Goal: Task Accomplishment & Management: Use online tool/utility

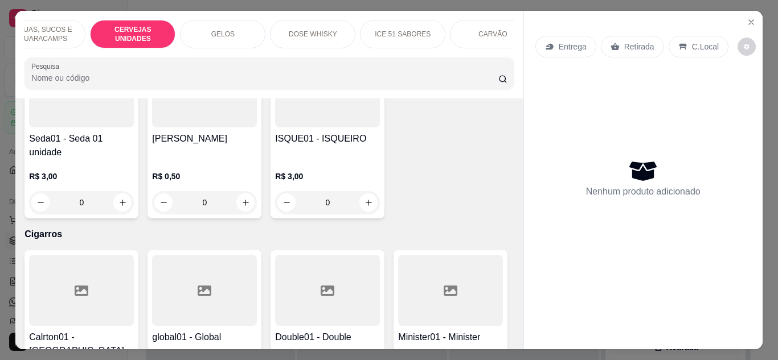
scroll to position [0, 29]
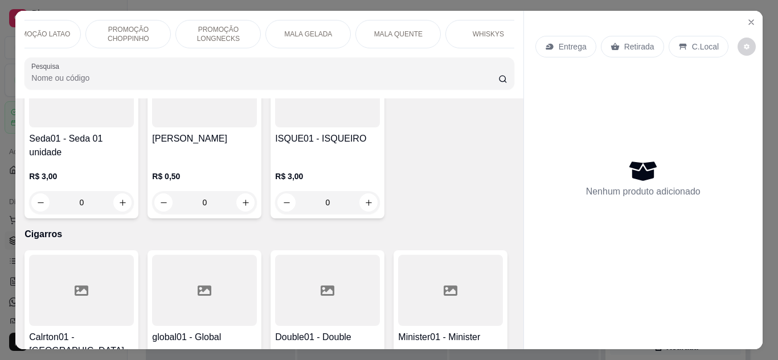
click at [56, 31] on p "PROMOÇÃO LATAO" at bounding box center [38, 34] width 64 height 9
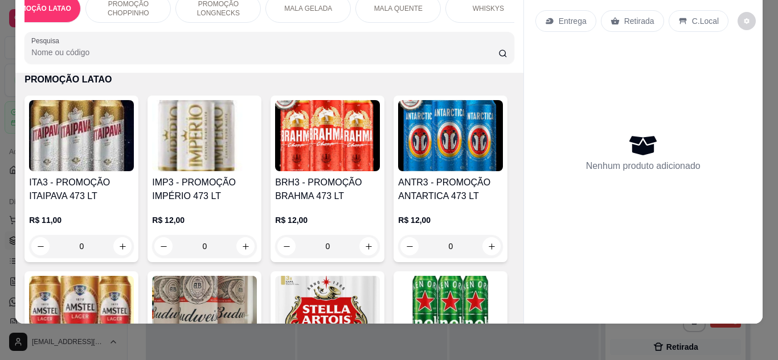
scroll to position [345, 0]
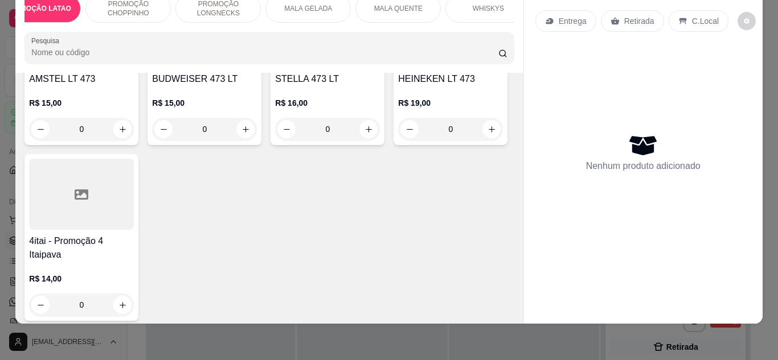
click at [113, 302] on input "0" at bounding box center [82, 305] width 64 height 23
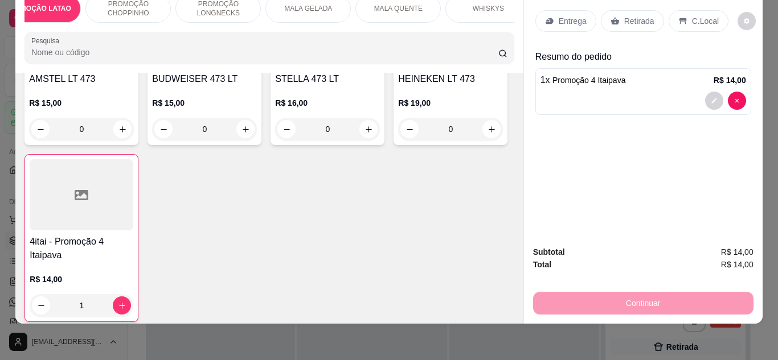
type input "1"
click at [633, 21] on div "Retirada" at bounding box center [632, 21] width 63 height 22
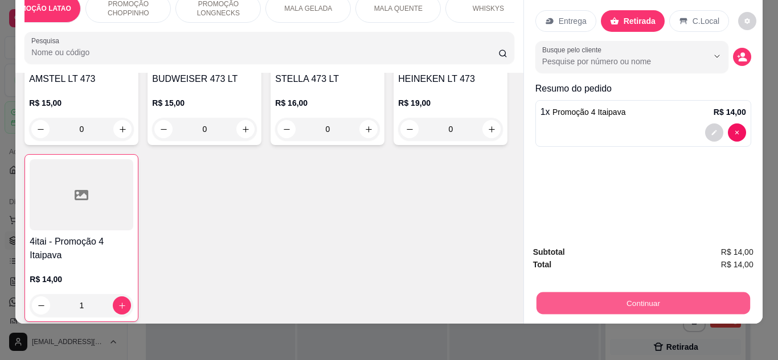
click at [663, 303] on button "Continuar" at bounding box center [643, 304] width 214 height 22
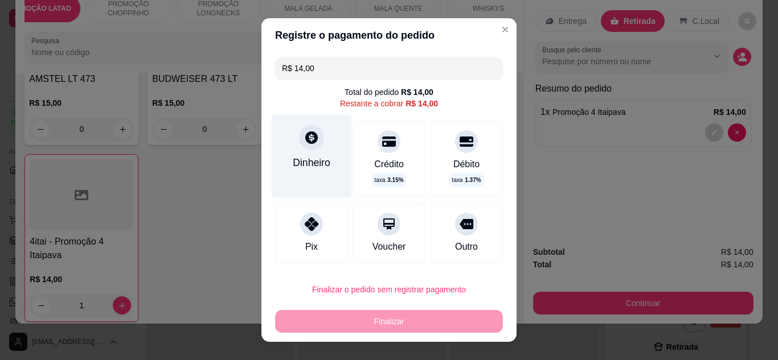
click at [309, 153] on div "Dinheiro" at bounding box center [312, 155] width 80 height 83
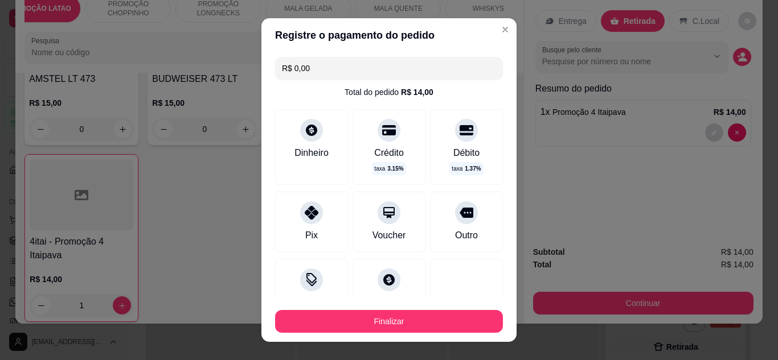
type input "R$ 0,00"
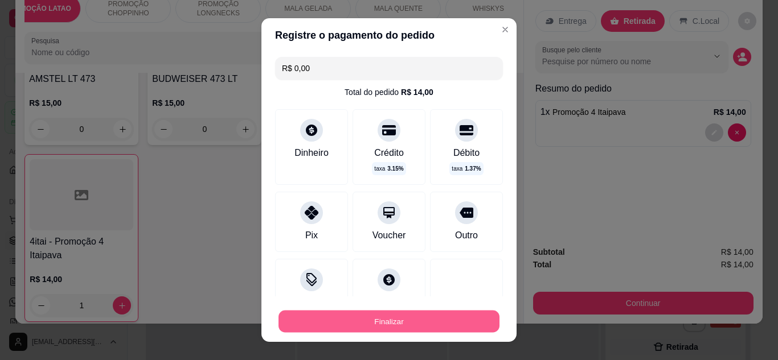
click at [403, 314] on button "Finalizar" at bounding box center [388, 322] width 221 height 22
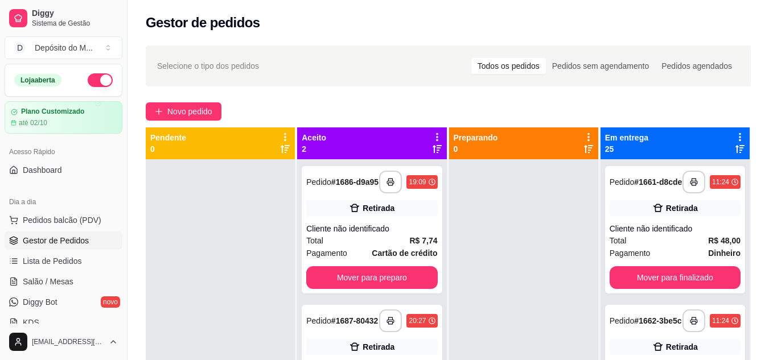
click at [403, 314] on div "**********" at bounding box center [371, 321] width 131 height 23
click at [400, 289] on button "Mover para preparo" at bounding box center [371, 278] width 131 height 23
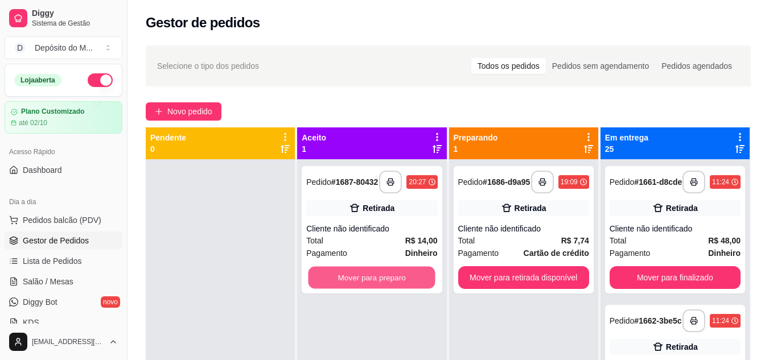
click at [400, 289] on button "Mover para preparo" at bounding box center [372, 278] width 127 height 22
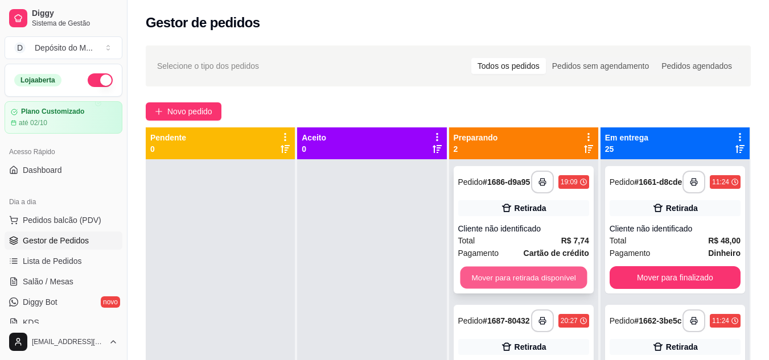
click at [502, 275] on button "Mover para retirada disponível" at bounding box center [523, 278] width 127 height 22
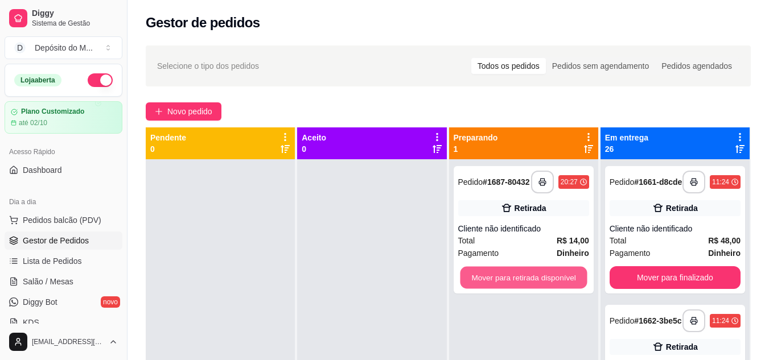
click at [502, 275] on button "Mover para retirada disponível" at bounding box center [523, 278] width 127 height 22
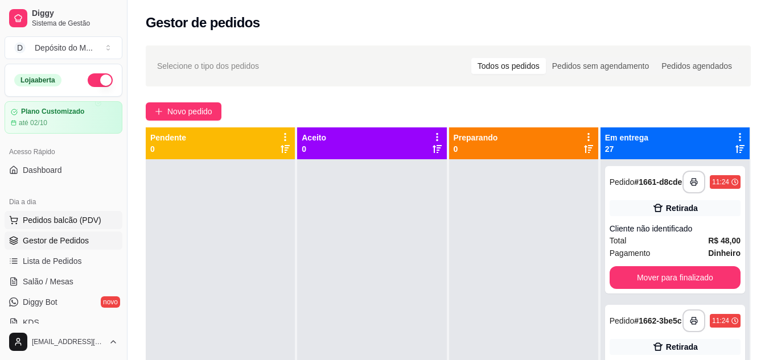
click at [36, 215] on span "Pedidos balcão (PDV)" at bounding box center [62, 220] width 79 height 11
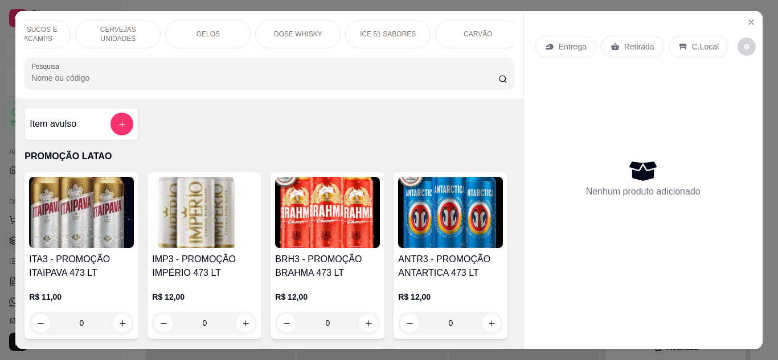
scroll to position [0, 1486]
click at [473, 32] on p "Cigarros" at bounding box center [471, 34] width 26 height 9
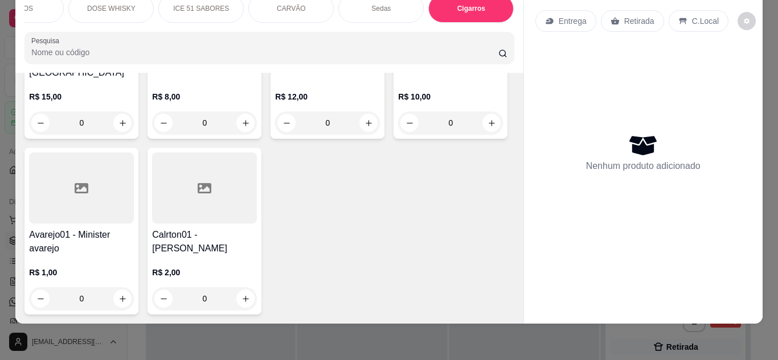
scroll to position [11721, 0]
click at [113, 288] on input "0" at bounding box center [82, 299] width 64 height 23
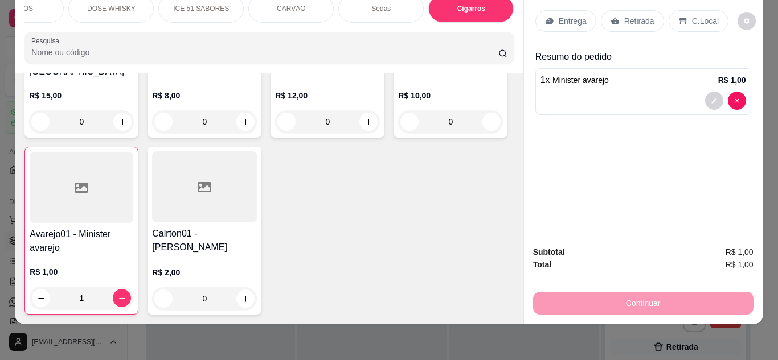
type input "1"
click at [624, 15] on p "Retirada" at bounding box center [639, 20] width 30 height 11
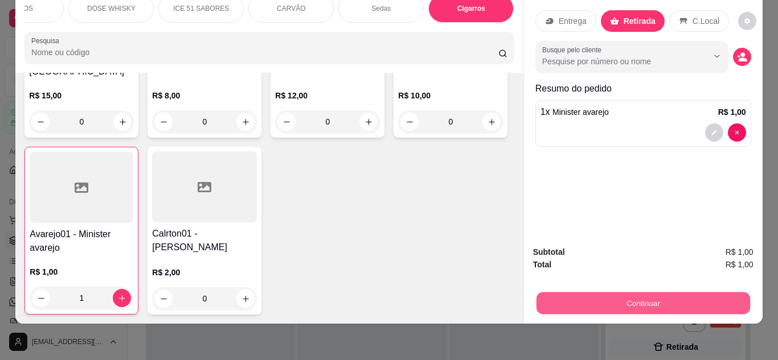
click at [634, 293] on button "Continuar" at bounding box center [643, 304] width 214 height 22
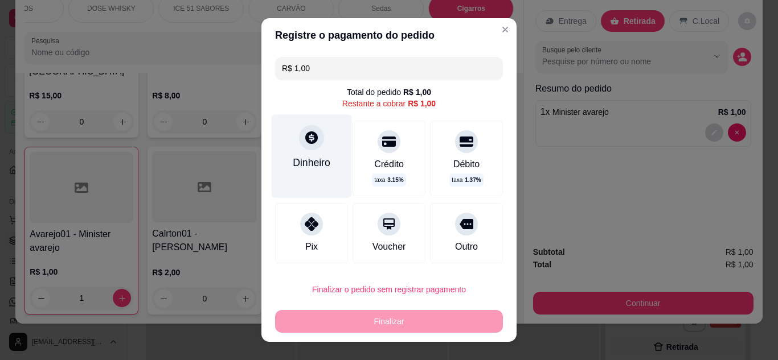
click at [319, 163] on div "Dinheiro" at bounding box center [312, 162] width 38 height 15
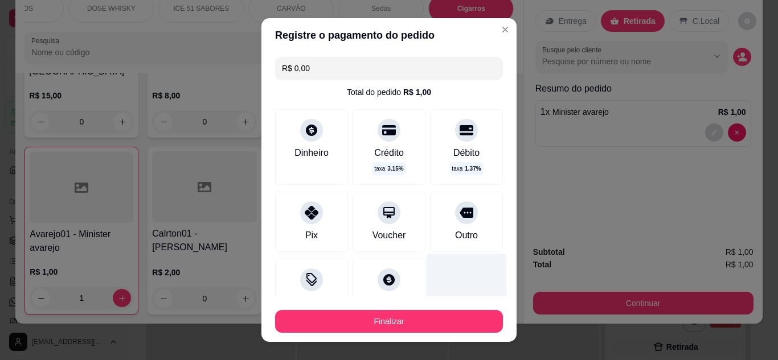
type input "R$ 0,00"
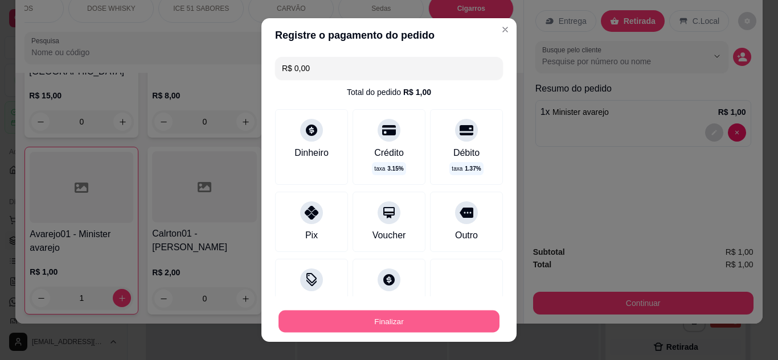
click at [435, 313] on button "Finalizar" at bounding box center [388, 322] width 221 height 22
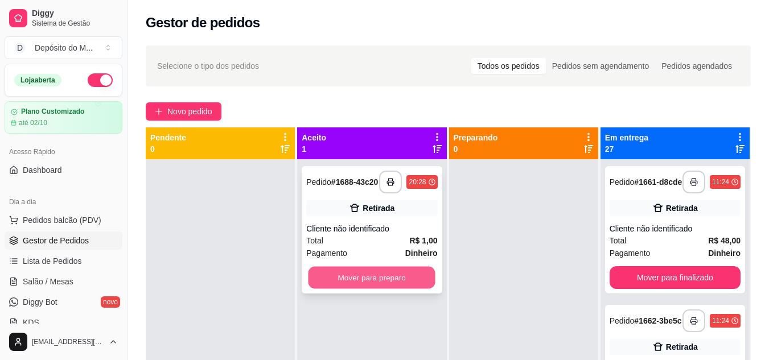
click at [391, 289] on button "Mover para preparo" at bounding box center [372, 278] width 127 height 22
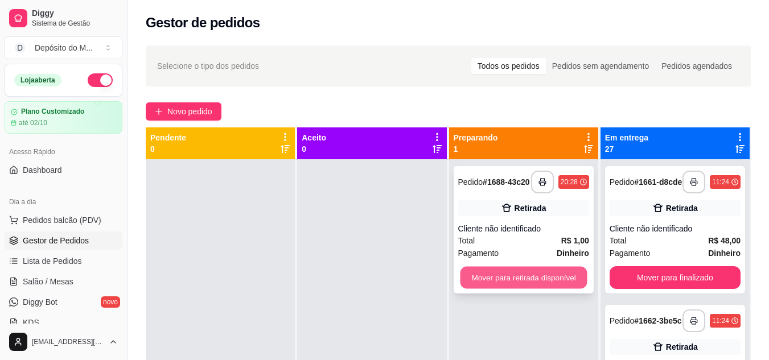
click at [489, 285] on button "Mover para retirada disponível" at bounding box center [523, 278] width 127 height 22
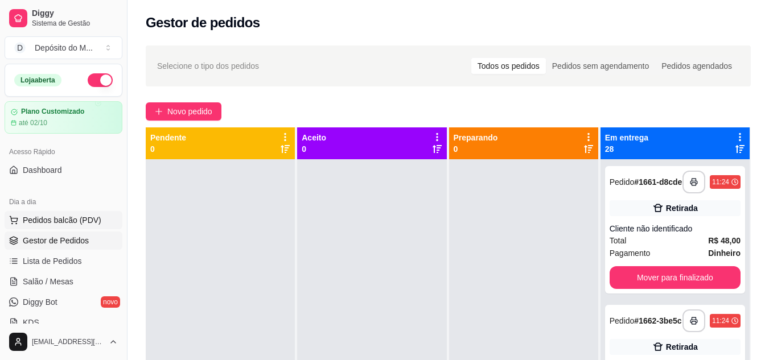
click at [101, 225] on button "Pedidos balcão (PDV)" at bounding box center [64, 220] width 118 height 18
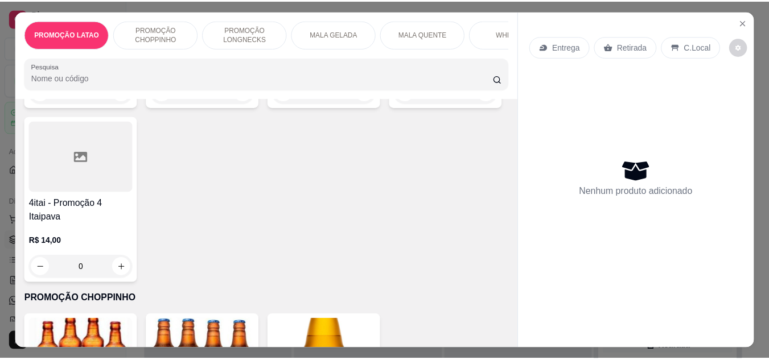
scroll to position [407, 0]
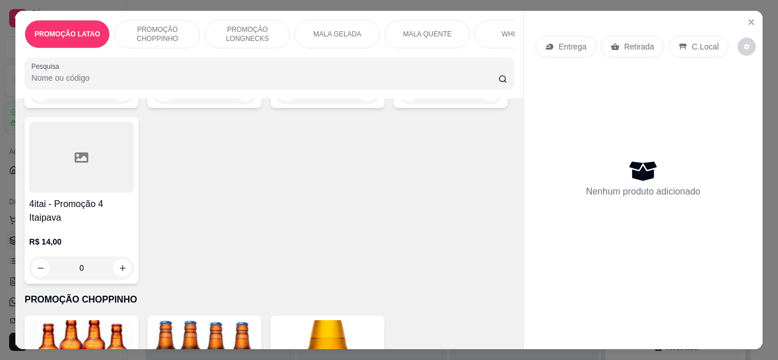
click at [419, 104] on input "0" at bounding box center [451, 92] width 64 height 23
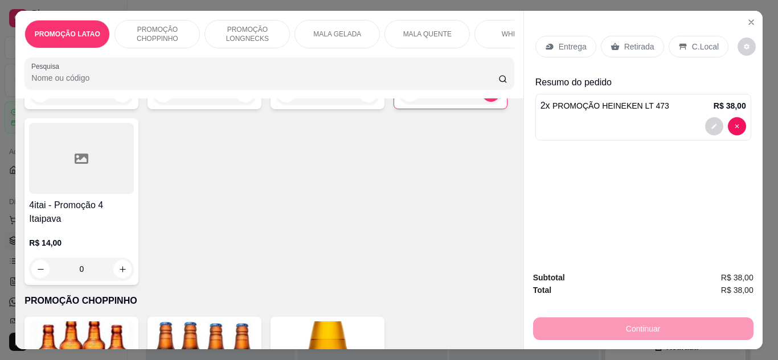
type input "2"
click at [625, 44] on p "Retirada" at bounding box center [639, 46] width 30 height 11
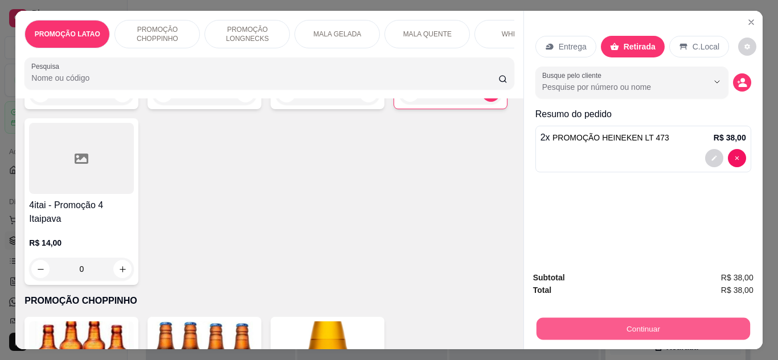
click at [647, 323] on button "Continuar" at bounding box center [643, 329] width 214 height 22
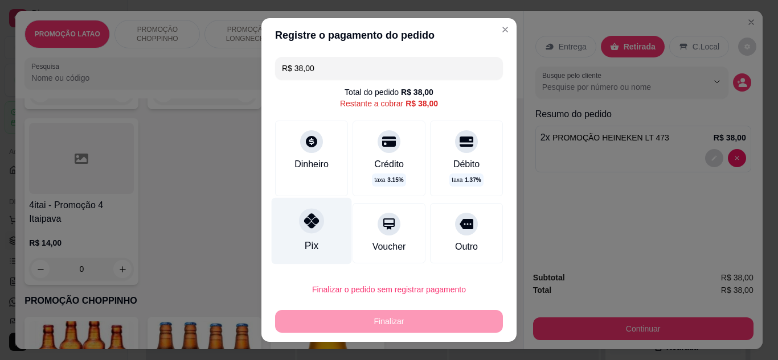
click at [298, 257] on div "Pix" at bounding box center [312, 231] width 80 height 67
type input "R$ 0,00"
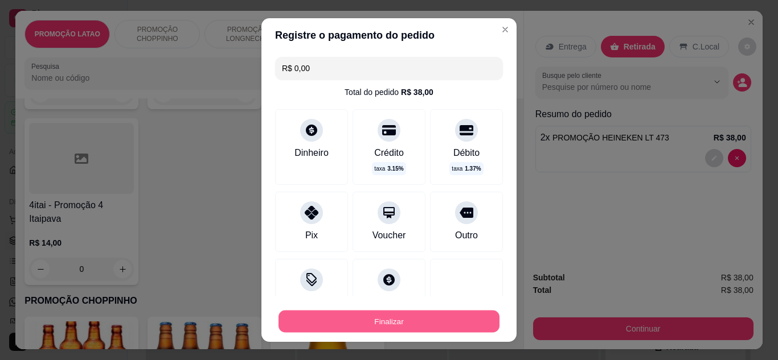
click at [374, 318] on button "Finalizar" at bounding box center [388, 322] width 221 height 22
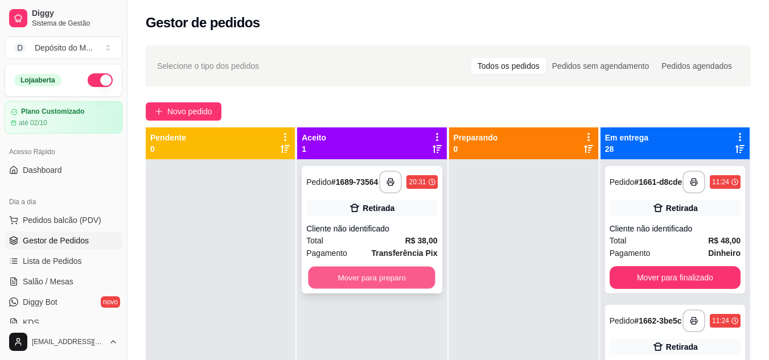
click at [360, 274] on button "Mover para preparo" at bounding box center [372, 278] width 127 height 22
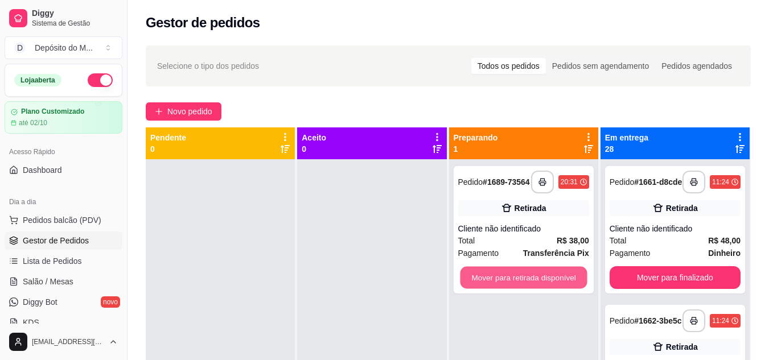
click at [530, 288] on button "Mover para retirada disponível" at bounding box center [523, 278] width 127 height 22
